Goal: Obtain resource: Download file/media

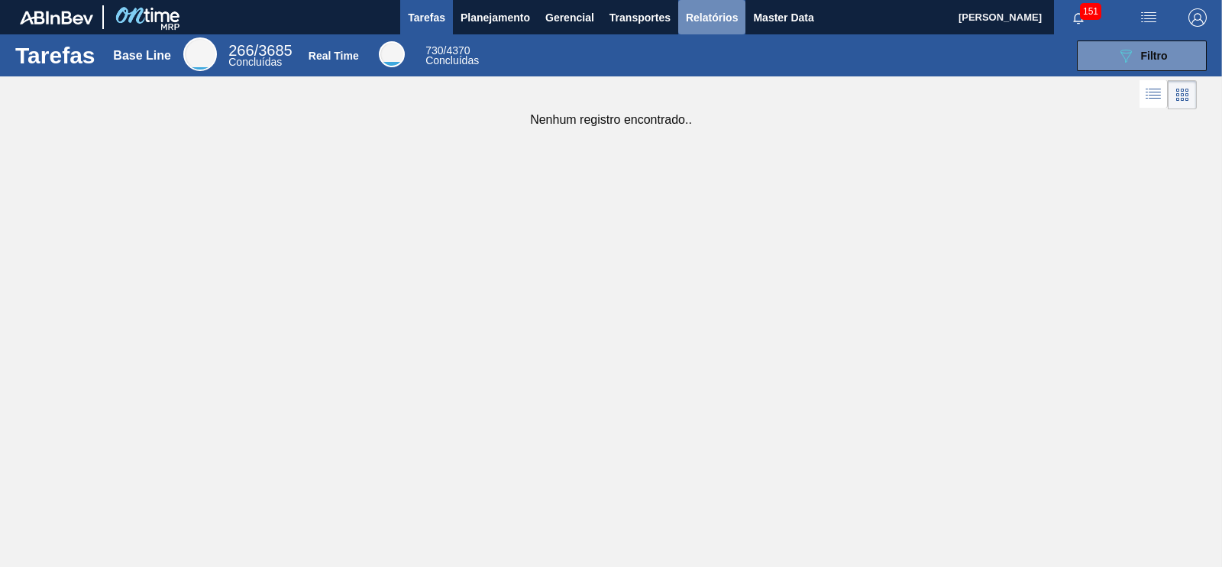
click at [731, 13] on span "Relatórios" at bounding box center [712, 17] width 52 height 18
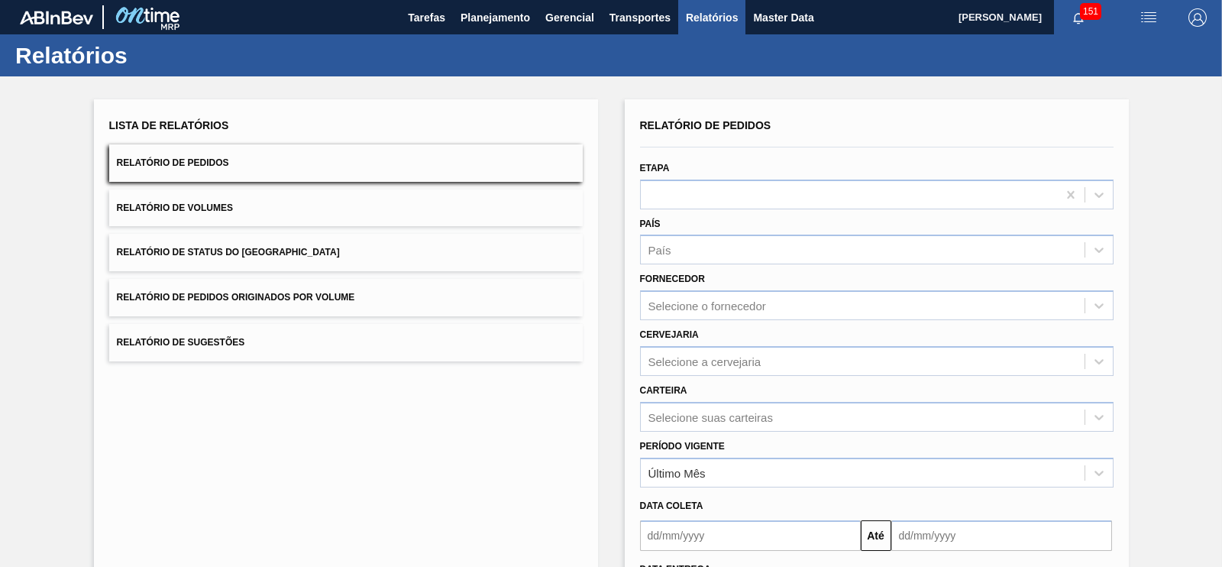
click at [330, 297] on span "Relatório de Pedidos Originados por Volume" at bounding box center [236, 297] width 238 height 11
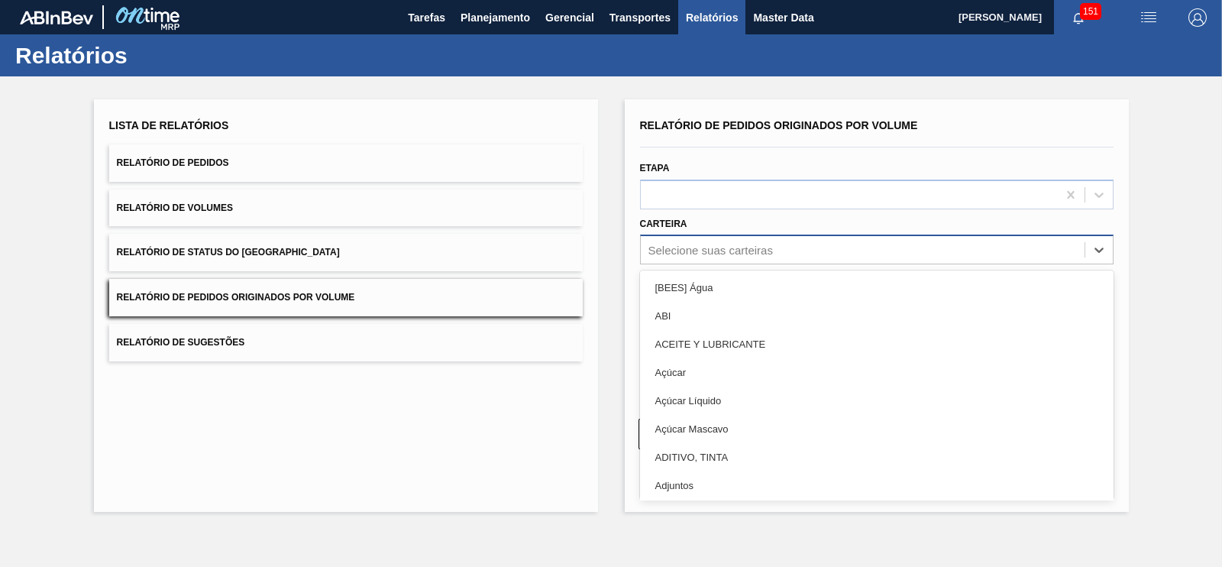
click at [691, 254] on div "Selecione suas carteiras" at bounding box center [710, 250] width 125 height 13
type input "ga"
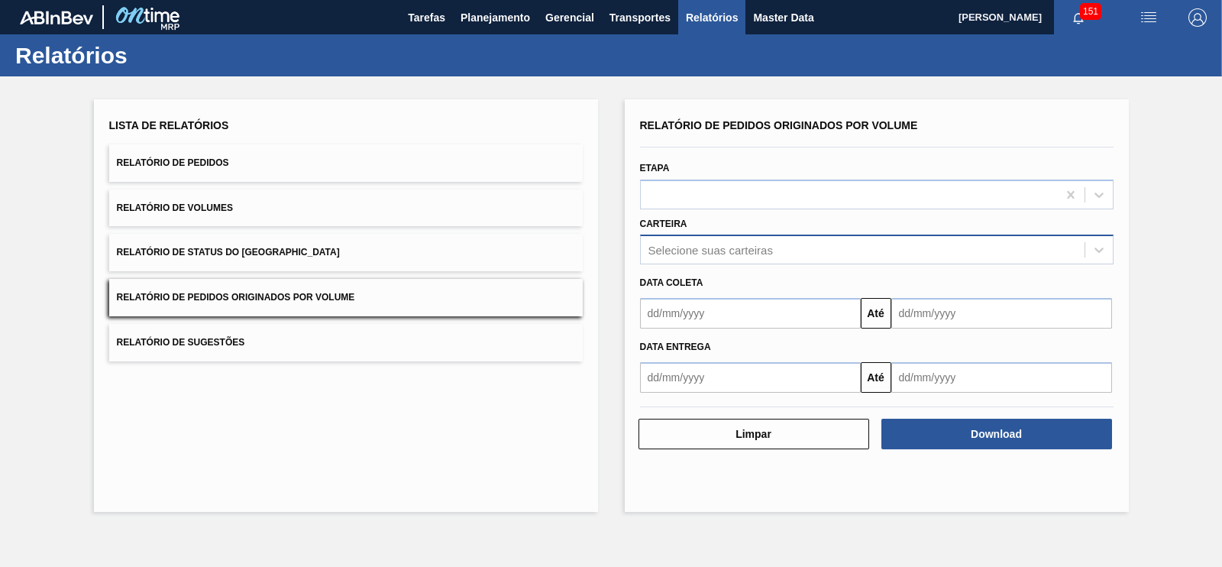
click at [151, 158] on span "Relatório de Pedidos" at bounding box center [173, 162] width 112 height 11
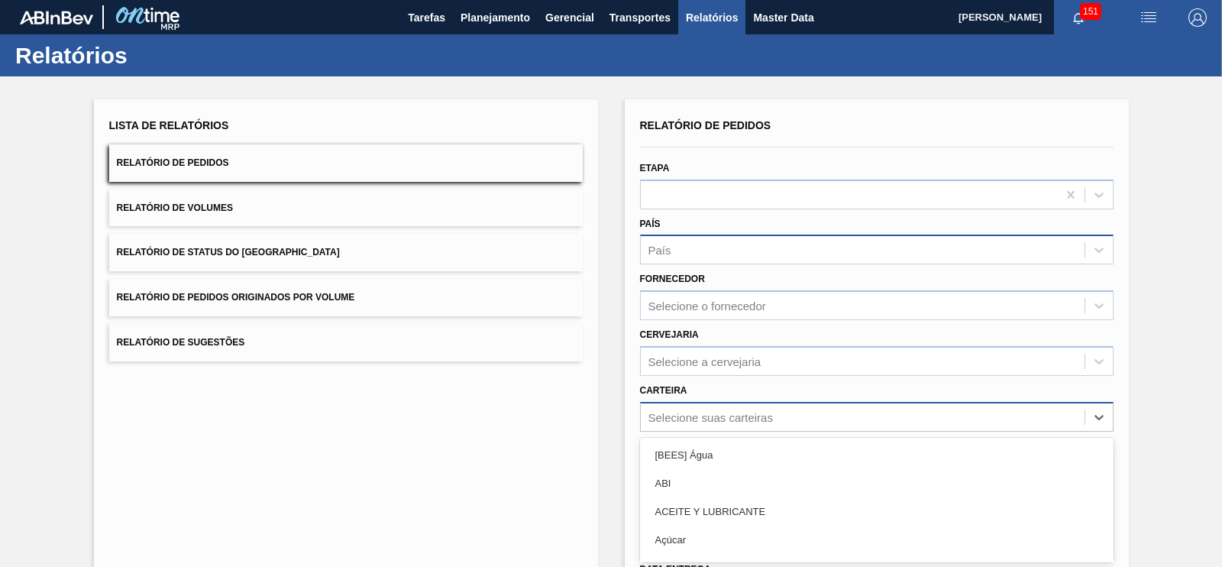
scroll to position [103, 0]
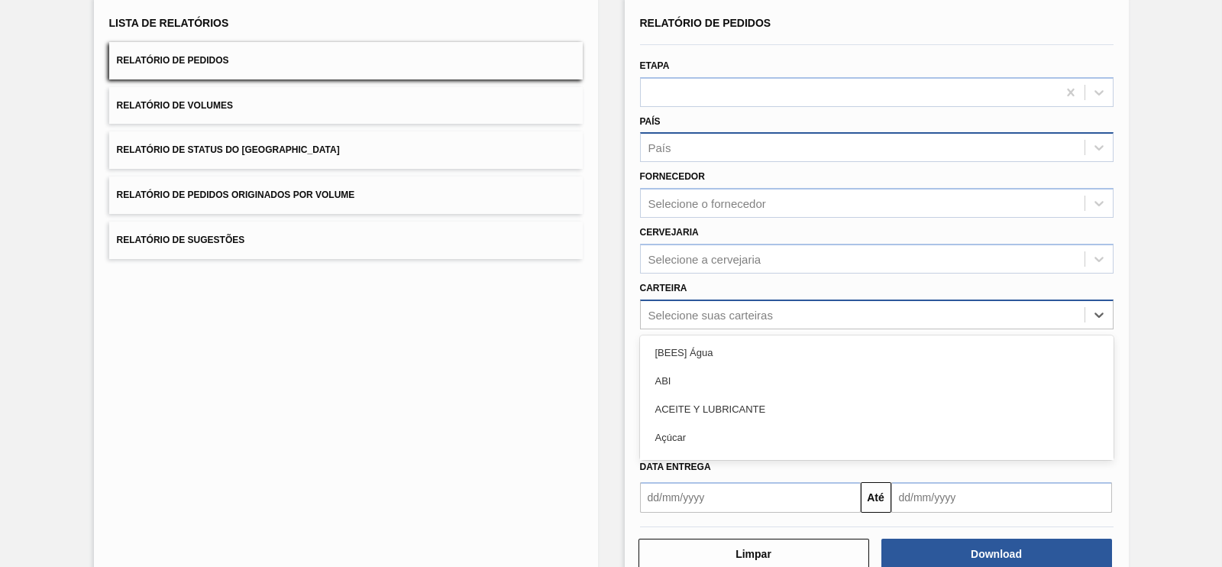
click at [703, 329] on div "option ABI focused, 2 of 101. 101 results available. Use Up and Down to choose …" at bounding box center [877, 314] width 474 height 30
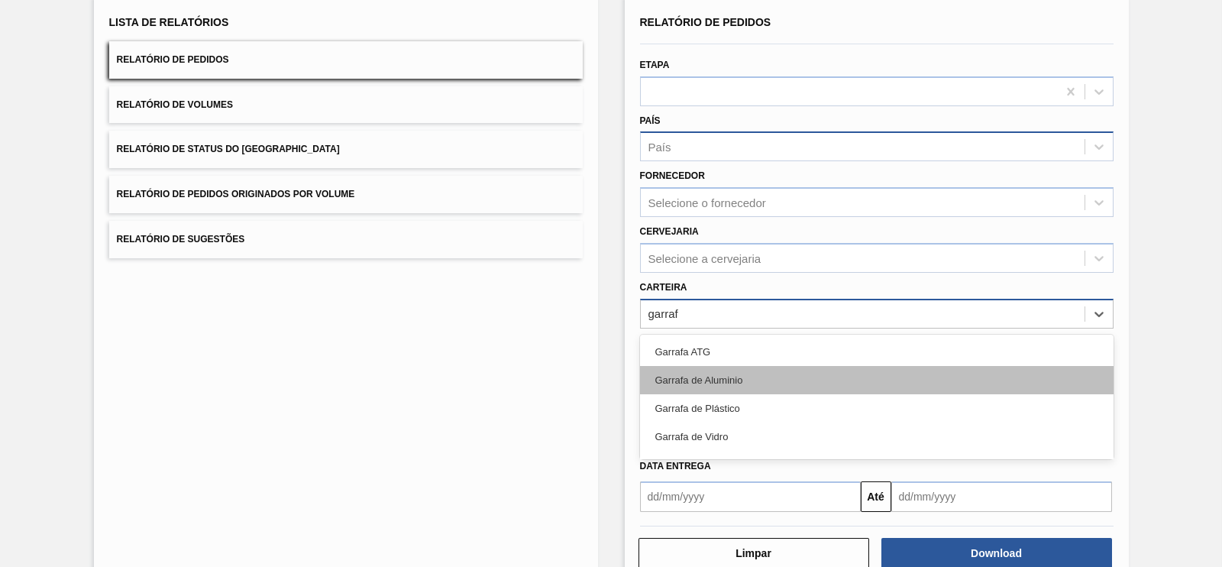
type input "garrafa"
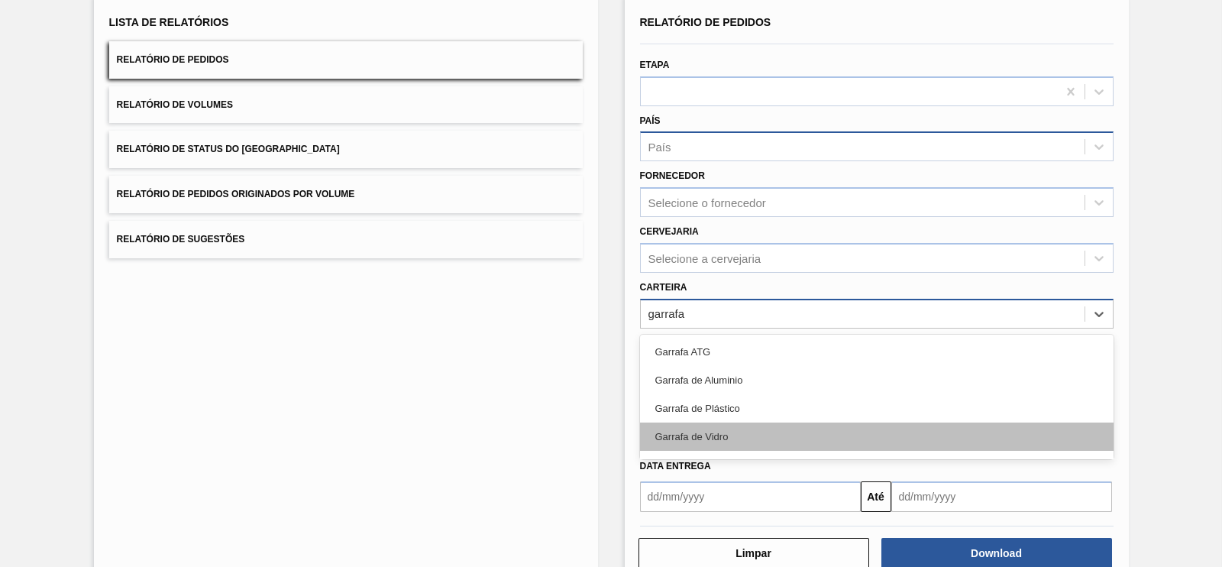
click at [771, 432] on div "Garrafa de Vidro" at bounding box center [877, 436] width 474 height 28
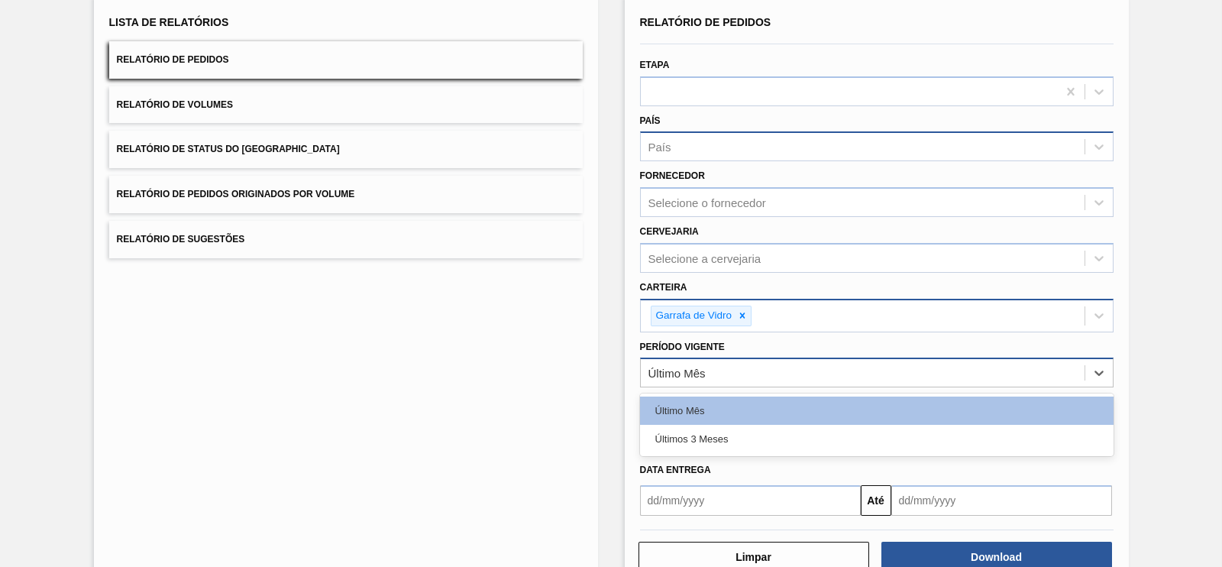
click at [710, 368] on div "Último Mês" at bounding box center [863, 373] width 444 height 22
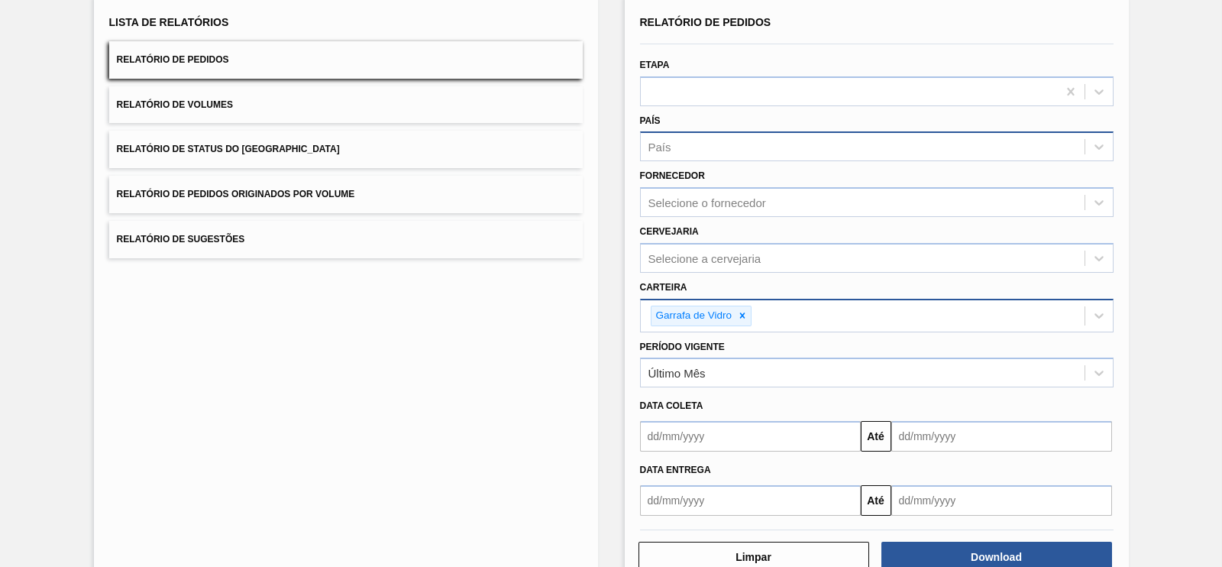
click at [1187, 377] on div "Lista de Relatórios Relatório de Pedidos Relatório de Volumes Relatório de Stat…" at bounding box center [611, 290] width 1222 height 635
click at [994, 544] on button "Download" at bounding box center [996, 557] width 231 height 31
